Goal: Task Accomplishment & Management: Manage account settings

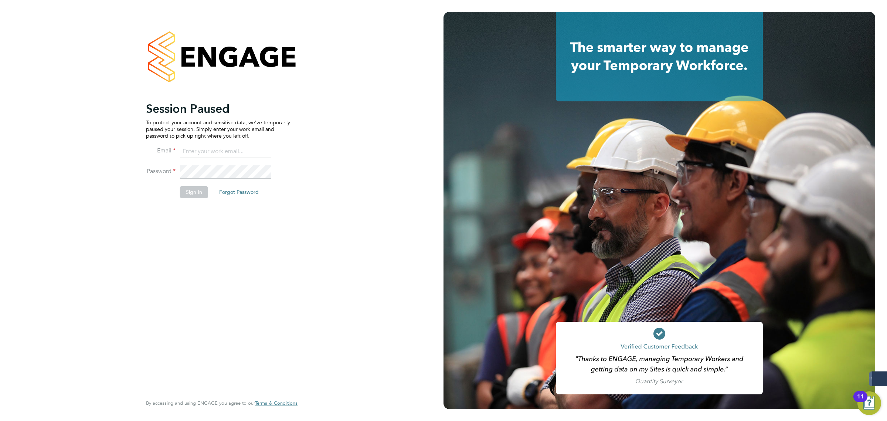
click at [202, 149] on input at bounding box center [225, 151] width 91 height 13
type input "matthew.robson@servicecare.org.uk"
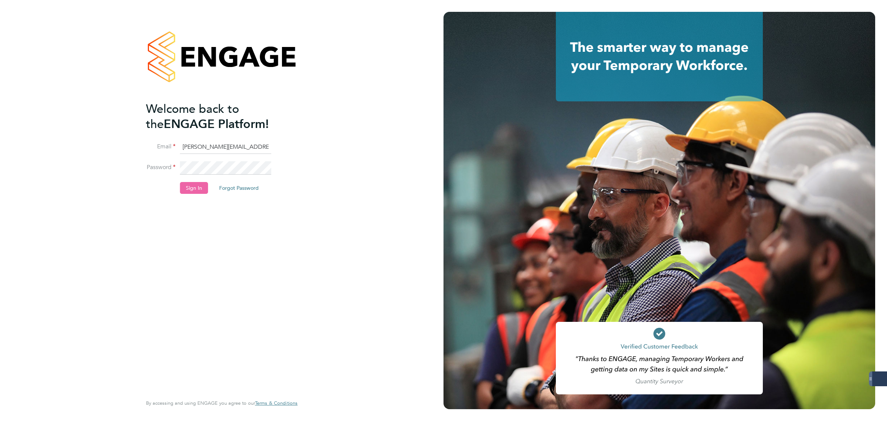
click at [185, 192] on button "Sign In" at bounding box center [194, 188] width 28 height 12
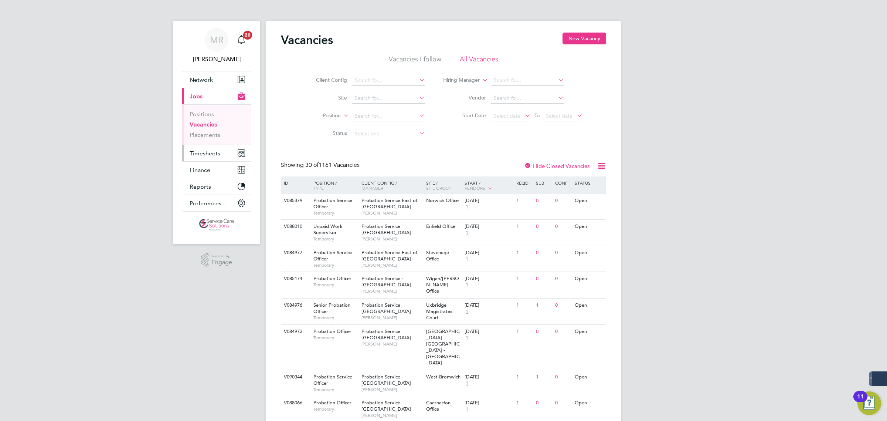
click at [203, 153] on span "Timesheets" at bounding box center [205, 153] width 31 height 7
click at [205, 125] on ul "Timesheets Expenses" at bounding box center [216, 136] width 69 height 30
click at [204, 132] on link "Timesheets" at bounding box center [205, 130] width 31 height 7
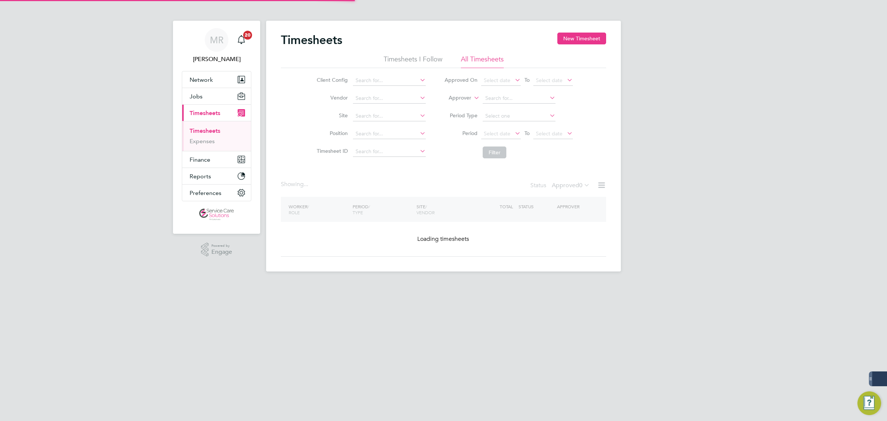
click at [472, 98] on icon at bounding box center [472, 95] width 0 height 7
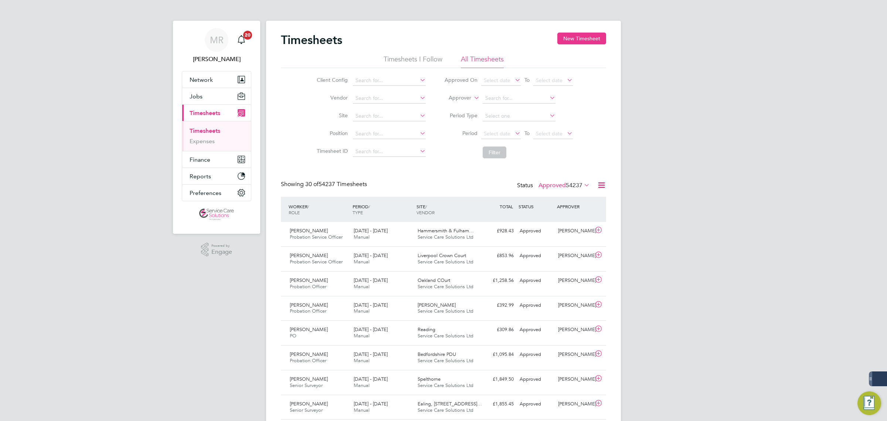
click at [461, 98] on label "Approver" at bounding box center [454, 97] width 33 height 7
click at [455, 106] on li "Worker" at bounding box center [453, 107] width 37 height 10
click at [487, 102] on input at bounding box center [519, 98] width 73 height 10
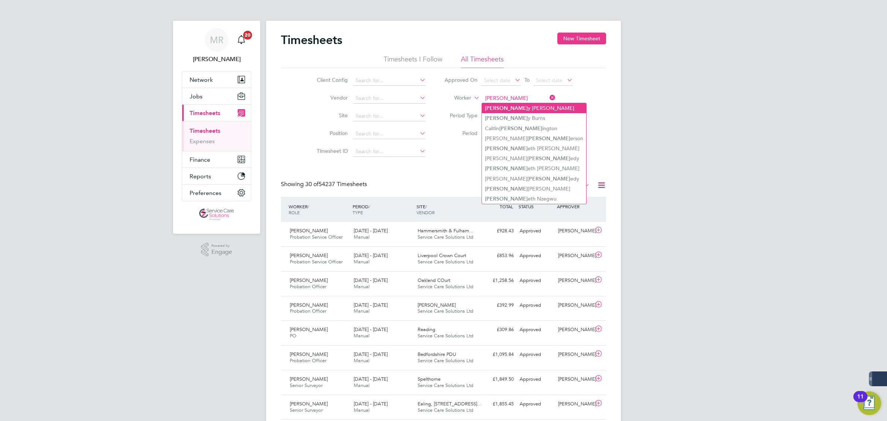
click at [505, 105] on li "Kenn y Boafo-Korsah" at bounding box center [534, 108] width 104 height 10
type input "Kenny Boafo-Korsah"
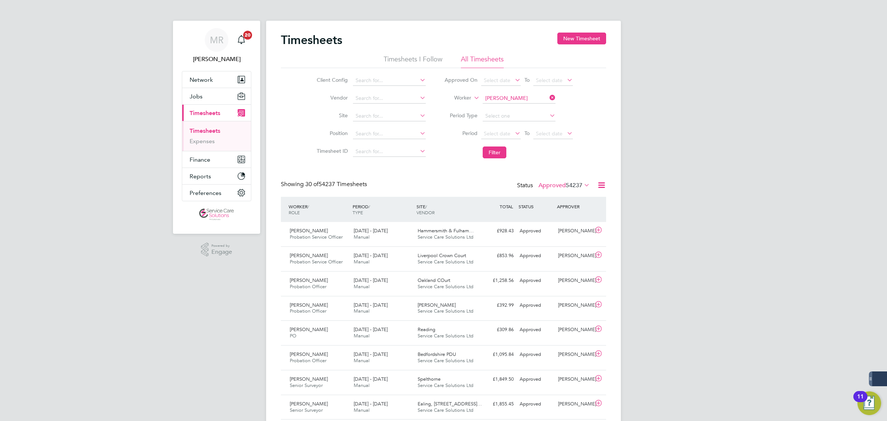
drag, startPoint x: 488, startPoint y: 152, endPoint x: 571, endPoint y: 159, distance: 83.8
click at [488, 152] on button "Filter" at bounding box center [495, 152] width 24 height 12
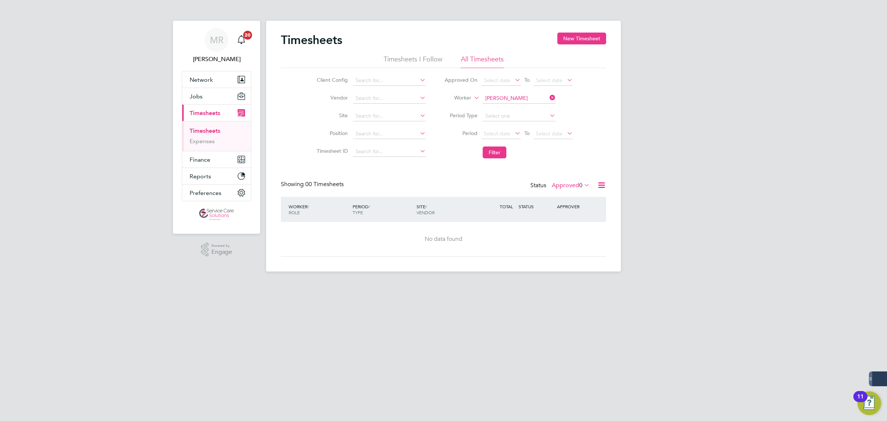
click at [568, 187] on label "Approved 0" at bounding box center [571, 184] width 38 height 7
drag, startPoint x: 737, startPoint y: 205, endPoint x: 722, endPoint y: 196, distance: 17.9
click at [737, 205] on div "MR Matt Robson Notifications 20 Applications: Network Team Members Businesses S…" at bounding box center [443, 141] width 887 height 283
click at [548, 95] on icon at bounding box center [548, 97] width 0 height 10
click at [544, 92] on li "Worker" at bounding box center [508, 98] width 147 height 18
